Goal: Task Accomplishment & Management: Manage account settings

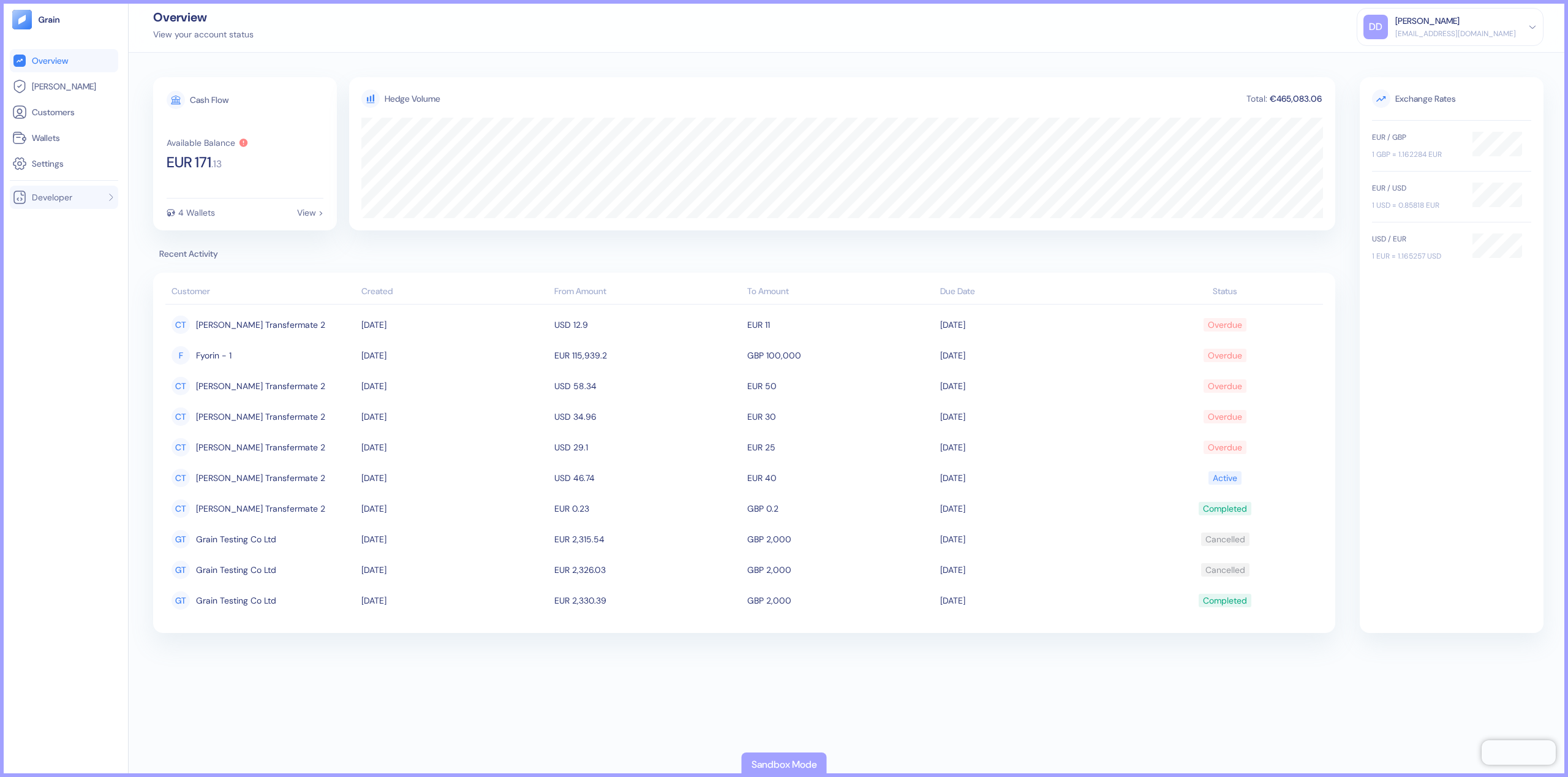
click at [103, 206] on li "Developer" at bounding box center [64, 198] width 109 height 24
click at [103, 205] on li "Developer" at bounding box center [64, 198] width 109 height 24
click at [56, 166] on span "Settings" at bounding box center [47, 164] width 32 height 13
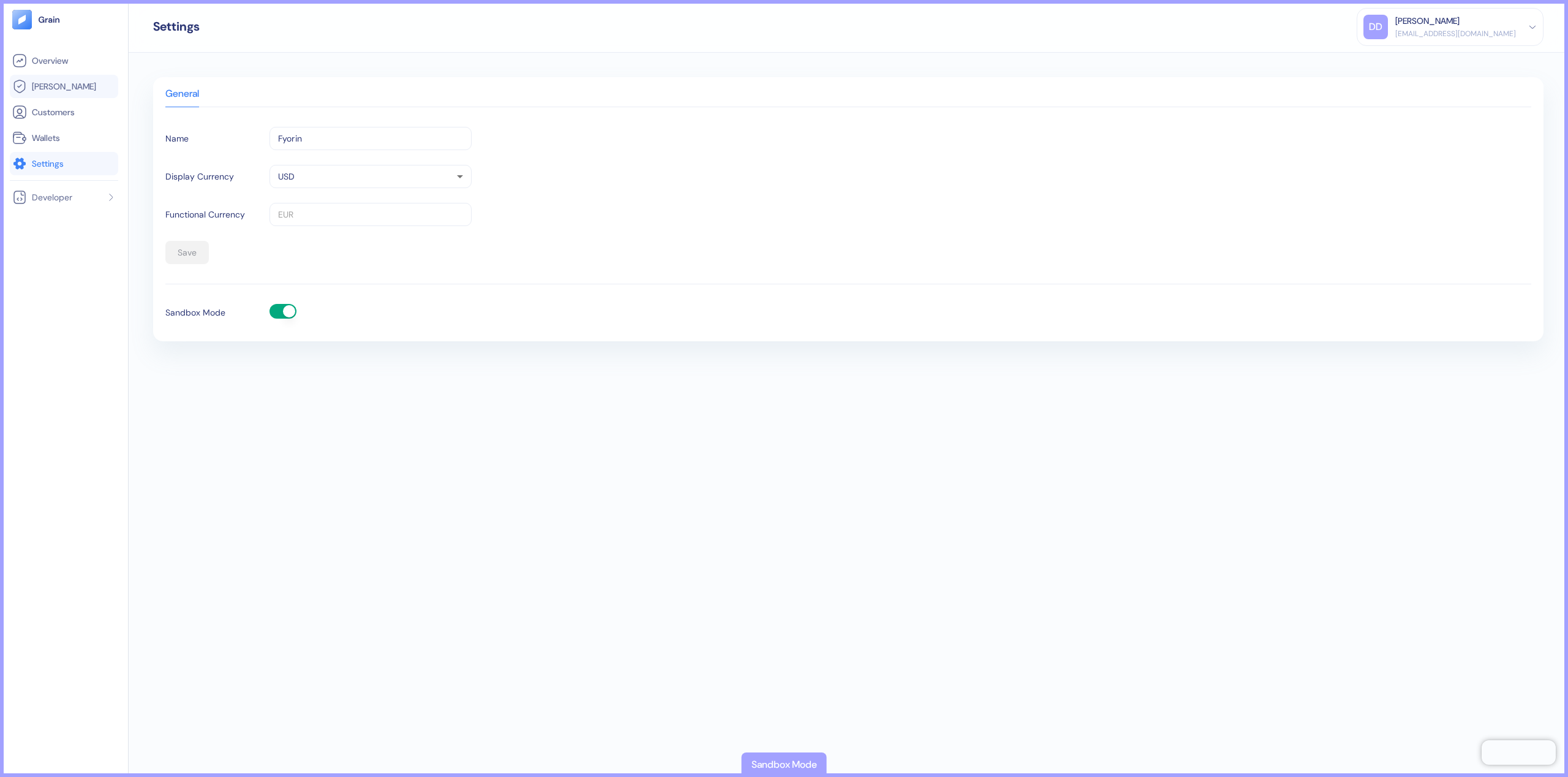
click at [59, 83] on span "[PERSON_NAME]" at bounding box center [63, 87] width 64 height 13
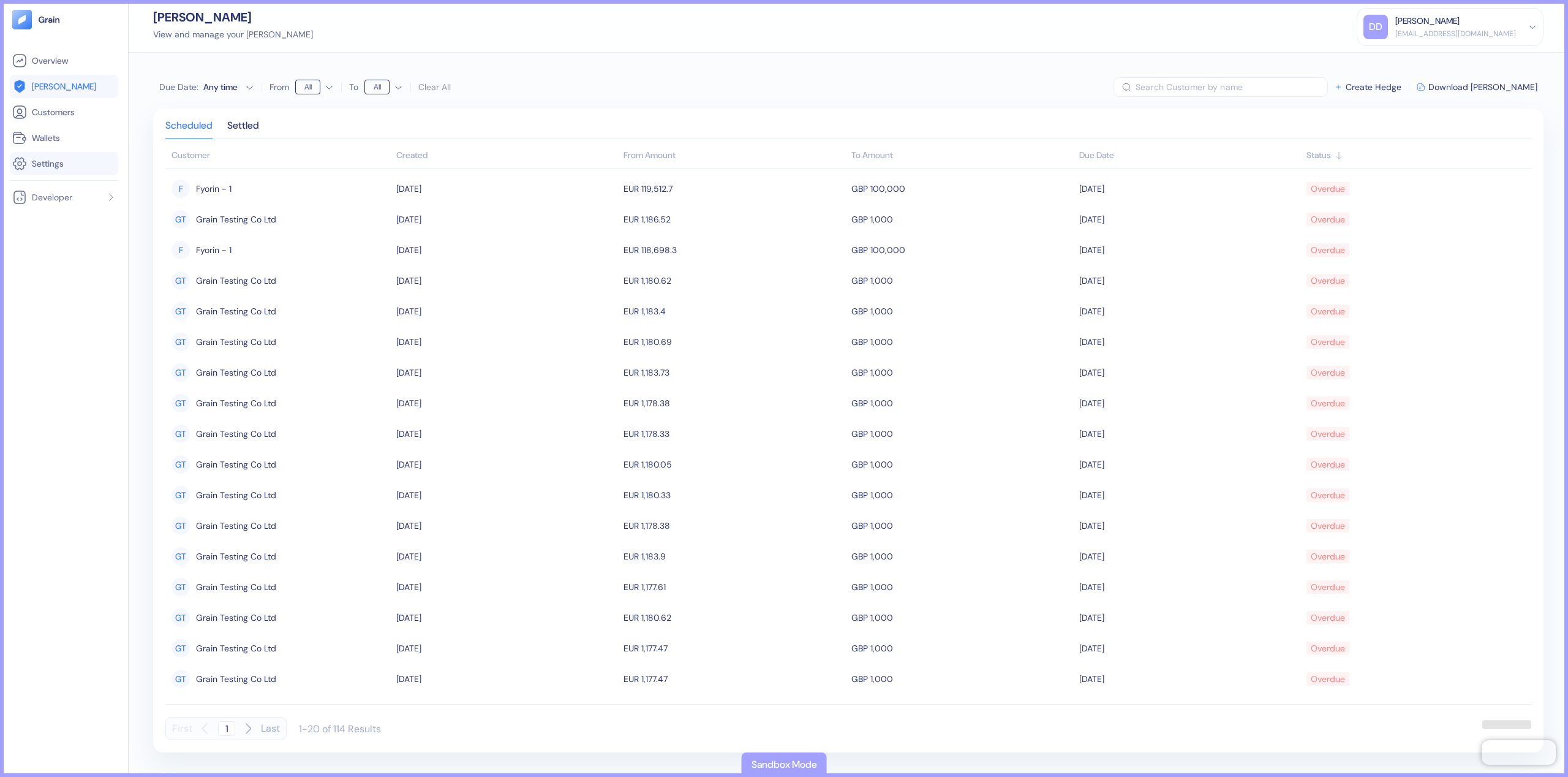
click at [58, 163] on span "Settings" at bounding box center [47, 164] width 32 height 13
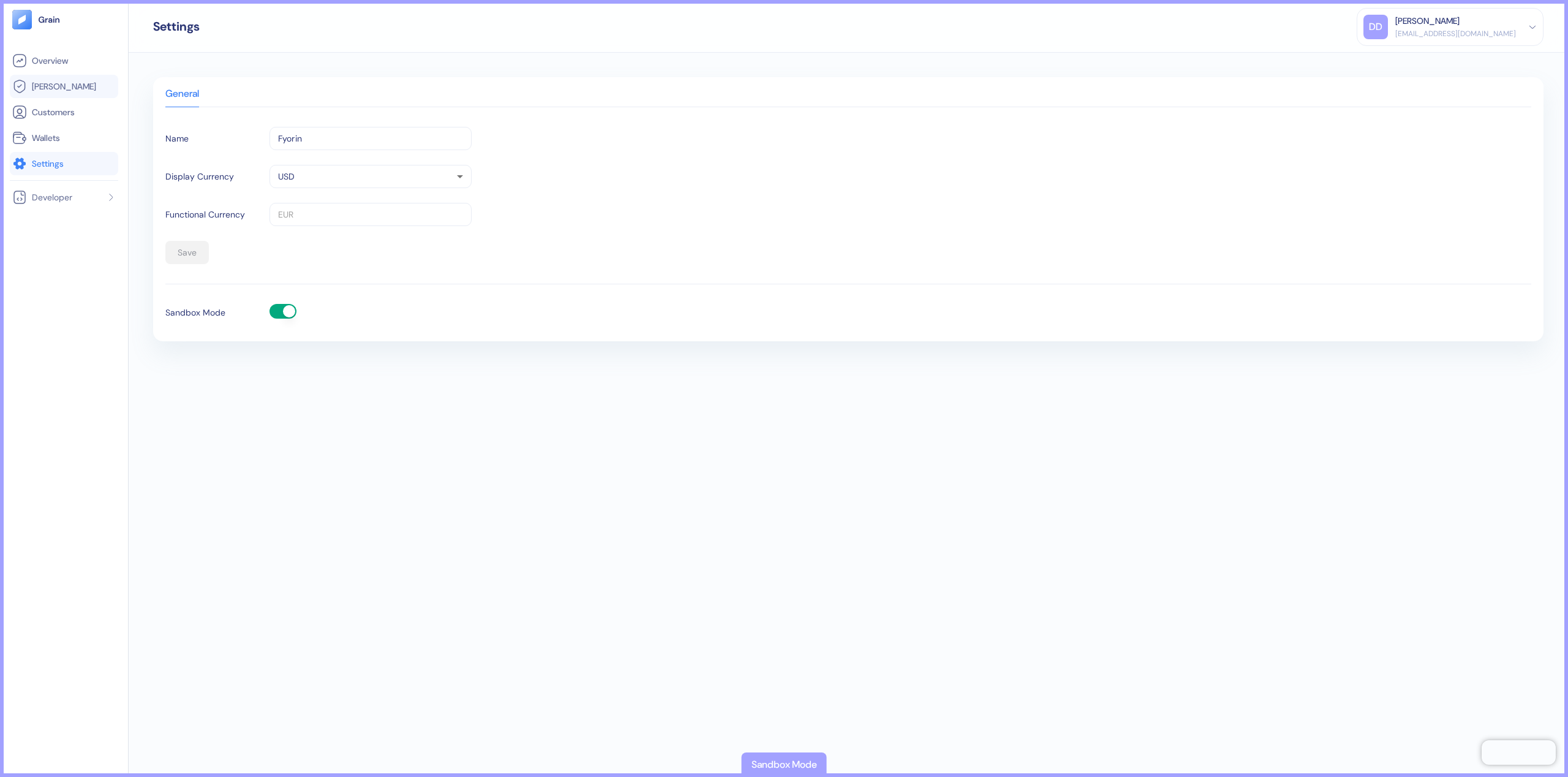
click at [55, 84] on span "[PERSON_NAME]" at bounding box center [63, 87] width 64 height 13
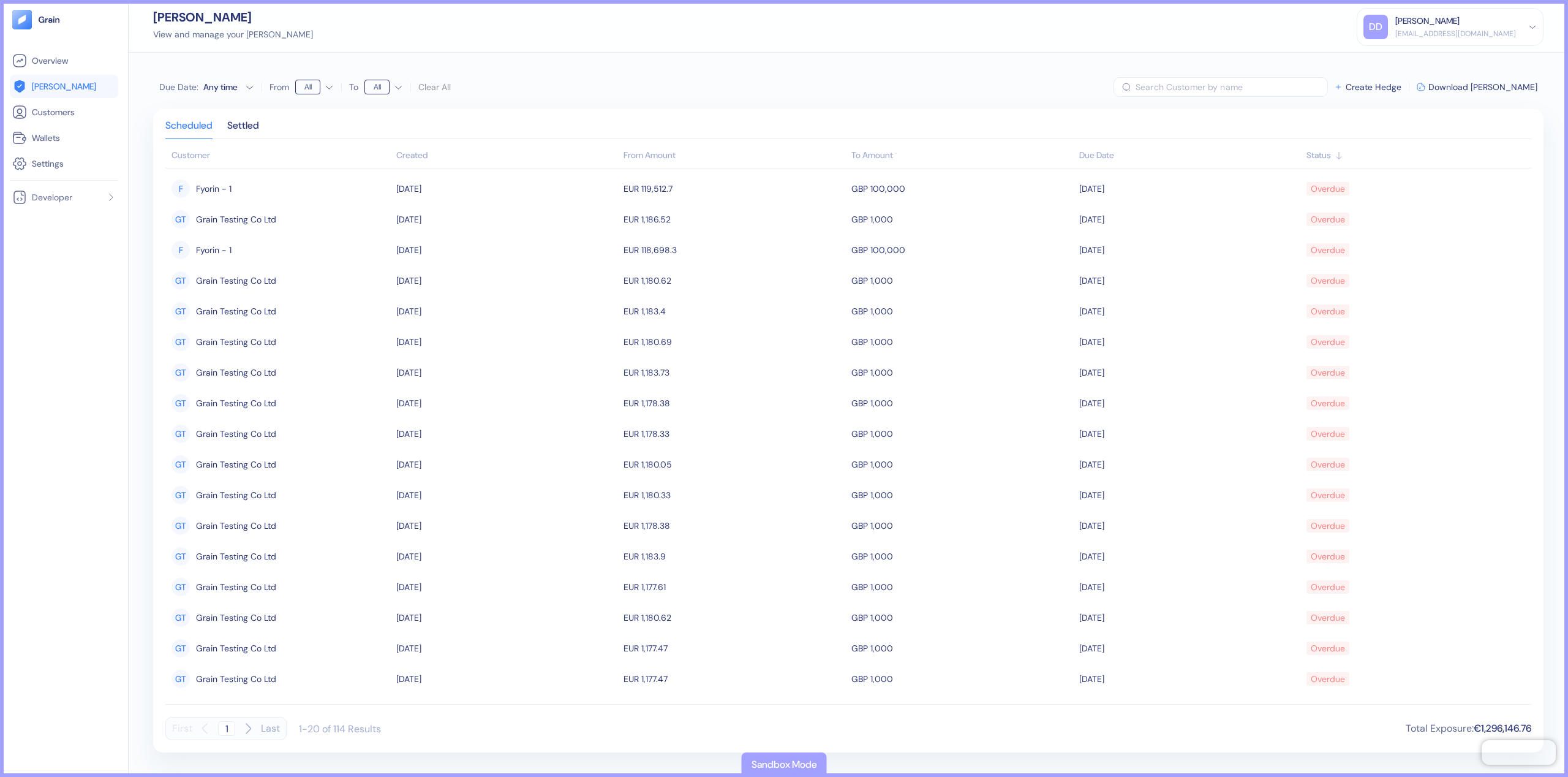
click at [420, 155] on div "Created" at bounding box center [507, 155] width 222 height 13
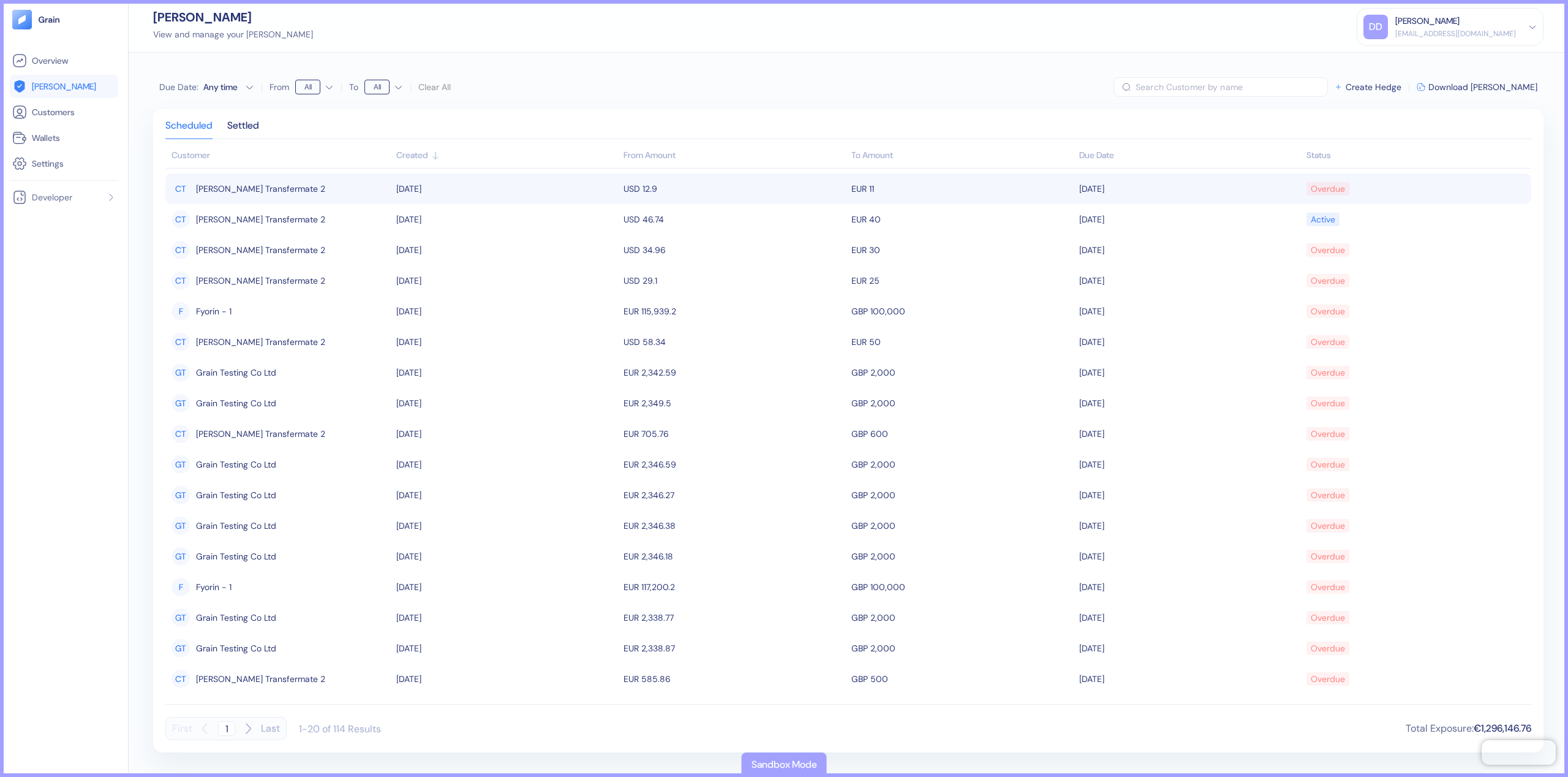
click at [1331, 188] on div "Overdue" at bounding box center [1328, 189] width 34 height 21
